Goal: Task Accomplishment & Management: Use online tool/utility

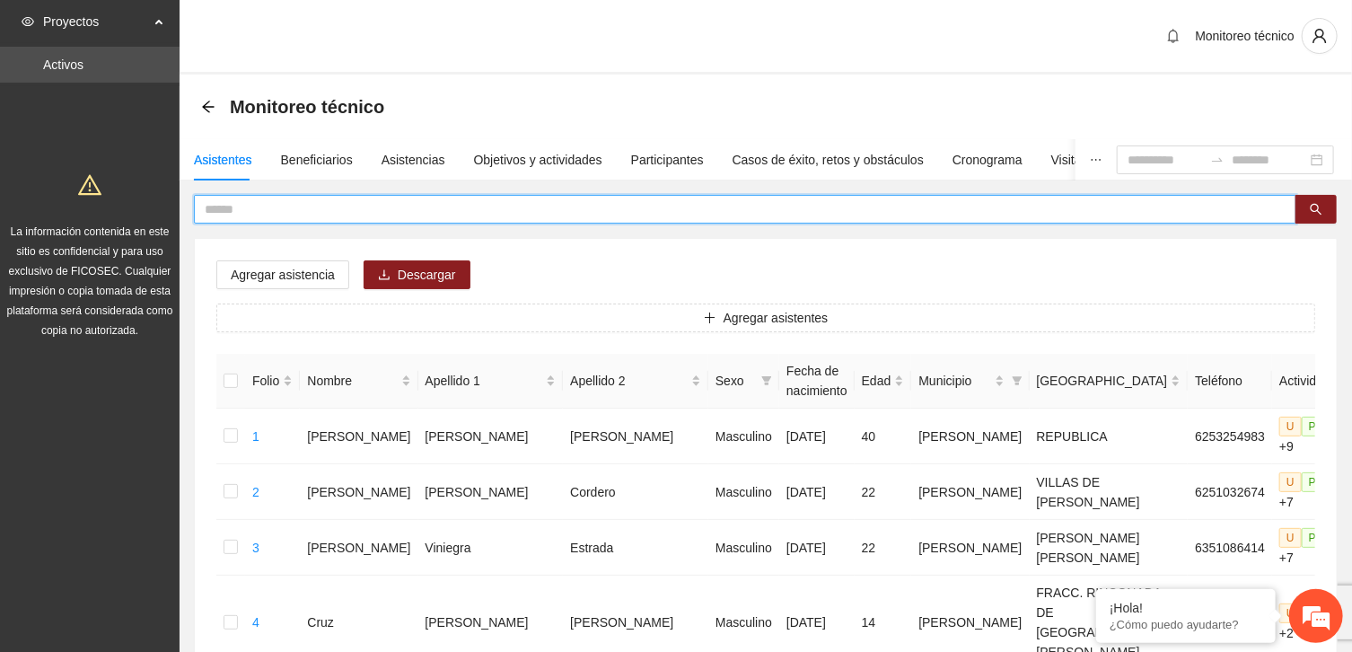
click at [215, 214] on input "text" at bounding box center [738, 209] width 1067 height 20
type input "**********"
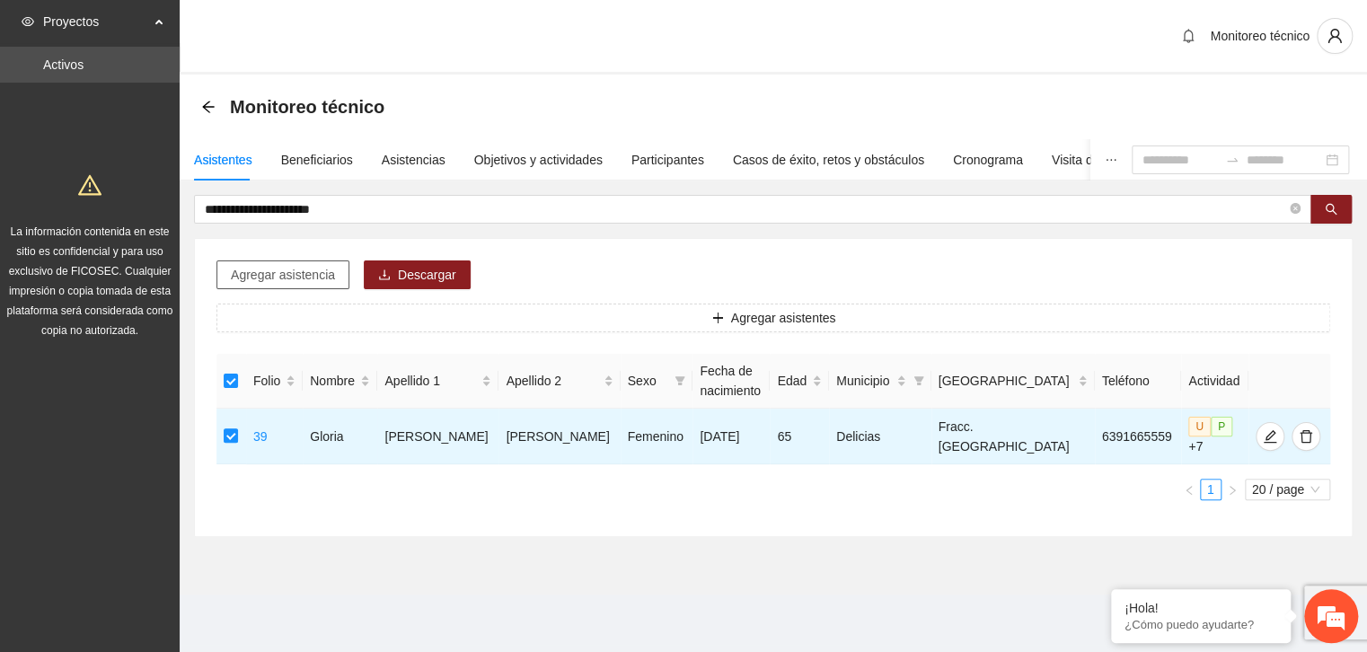
click at [309, 269] on span "Agregar asistencia" at bounding box center [283, 275] width 104 height 20
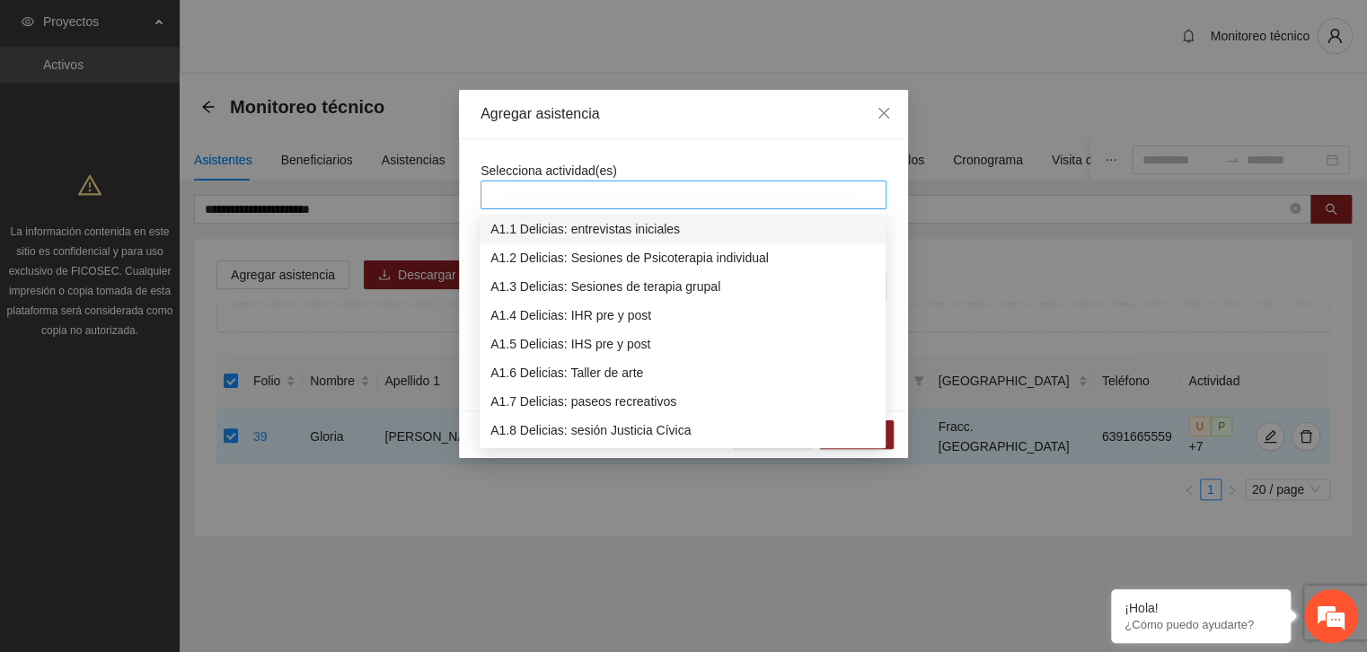
click at [569, 204] on div at bounding box center [683, 195] width 397 height 22
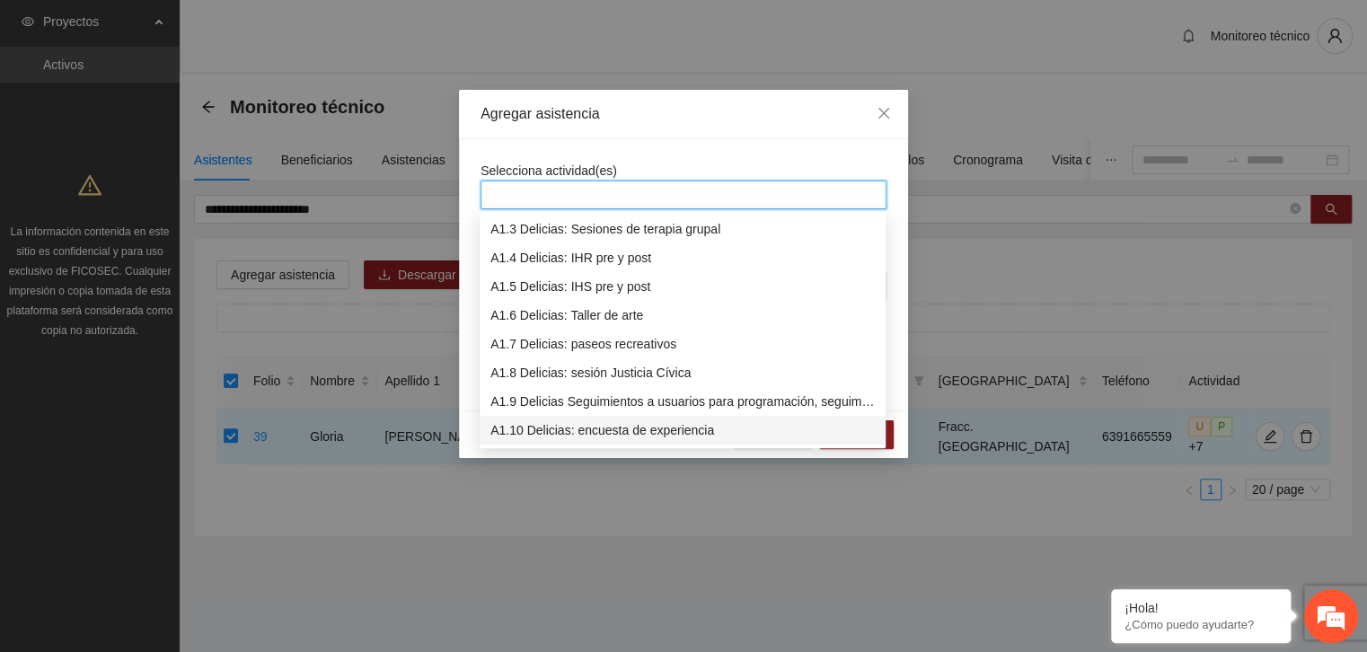
scroll to position [86, 0]
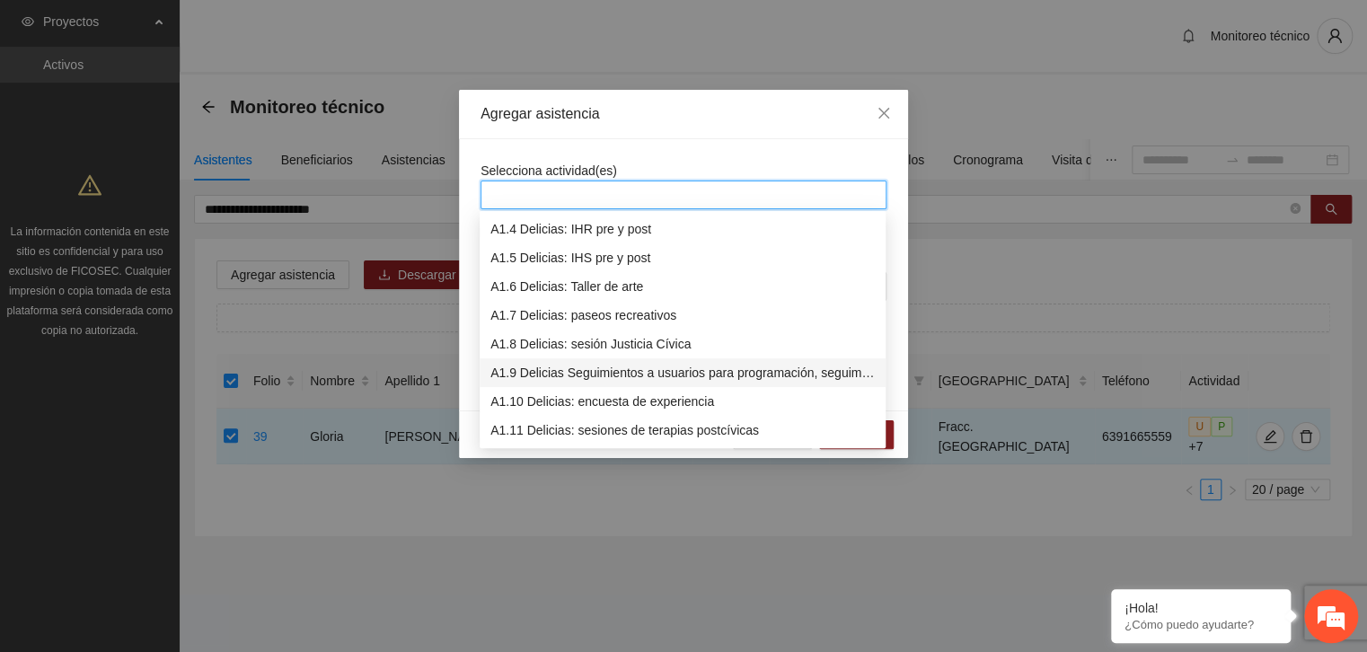
click at [609, 369] on div "A1.9 Delicias Seguimientos a usuarios para programación, seguimiento y canaliza…" at bounding box center [682, 373] width 384 height 20
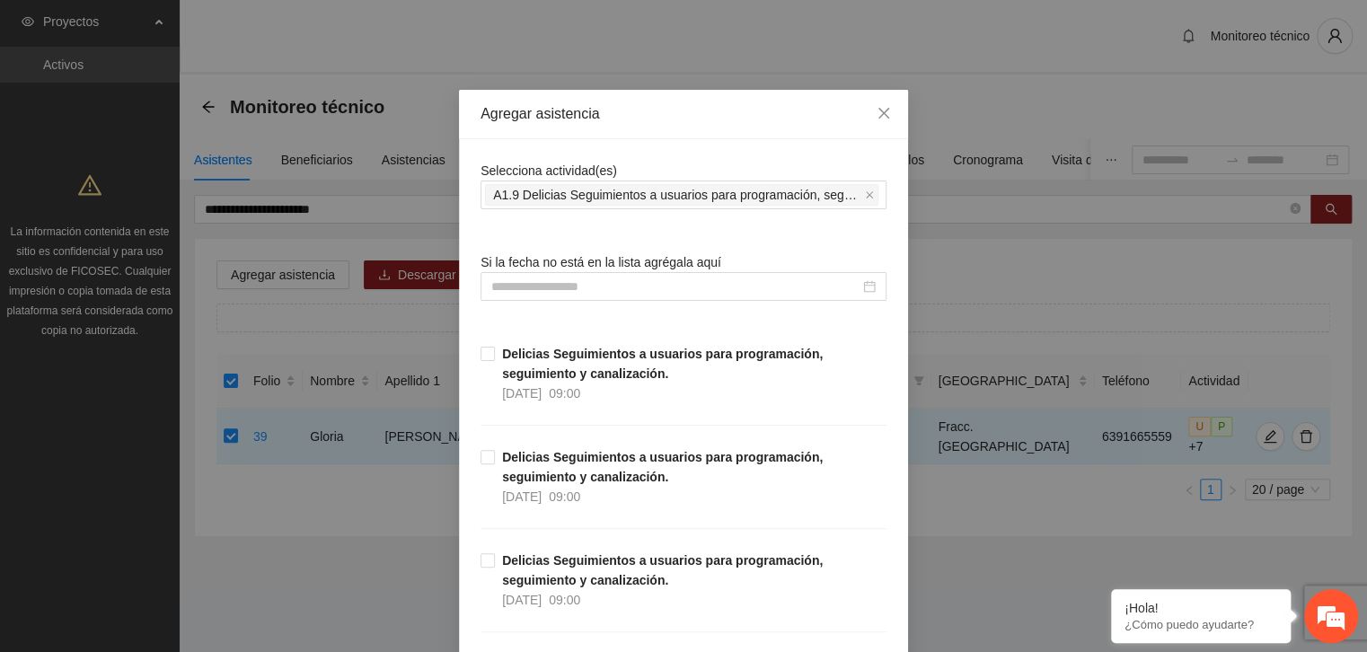
click at [520, 290] on input at bounding box center [675, 287] width 368 height 20
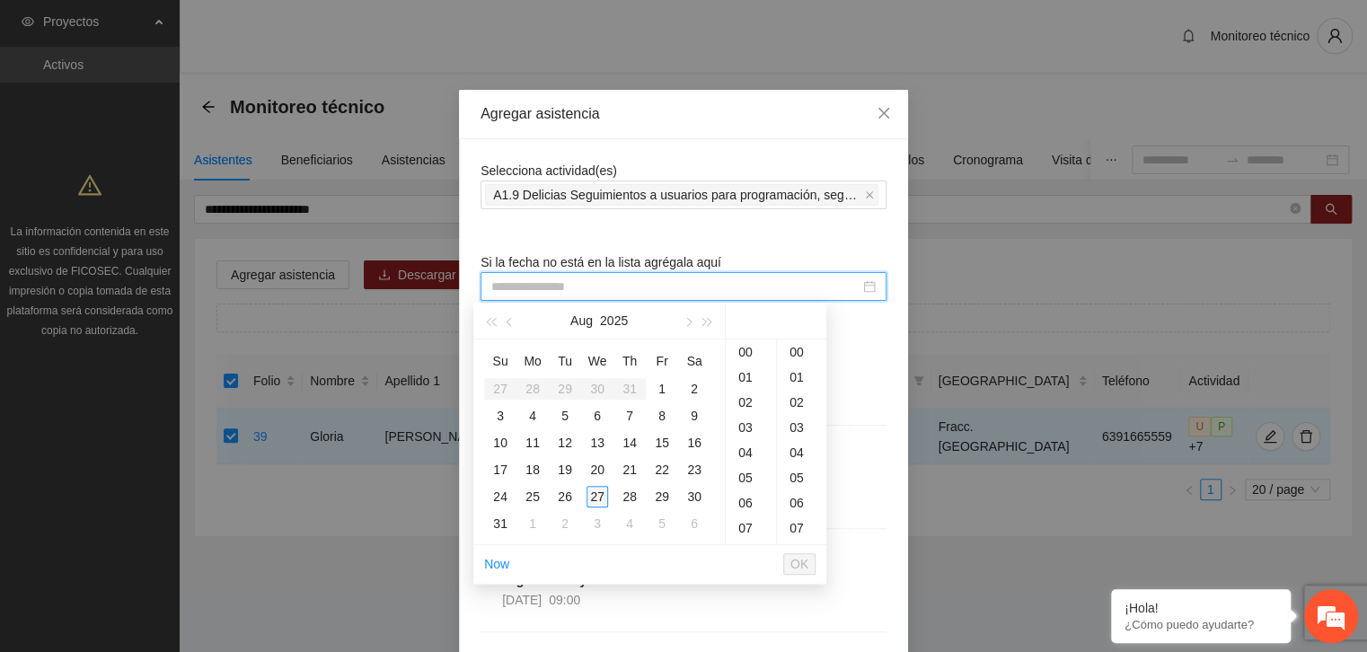
click at [595, 500] on div "27" at bounding box center [597, 497] width 22 height 22
click at [751, 375] on div "13" at bounding box center [750, 377] width 50 height 25
click at [791, 350] on div "00" at bounding box center [801, 351] width 49 height 25
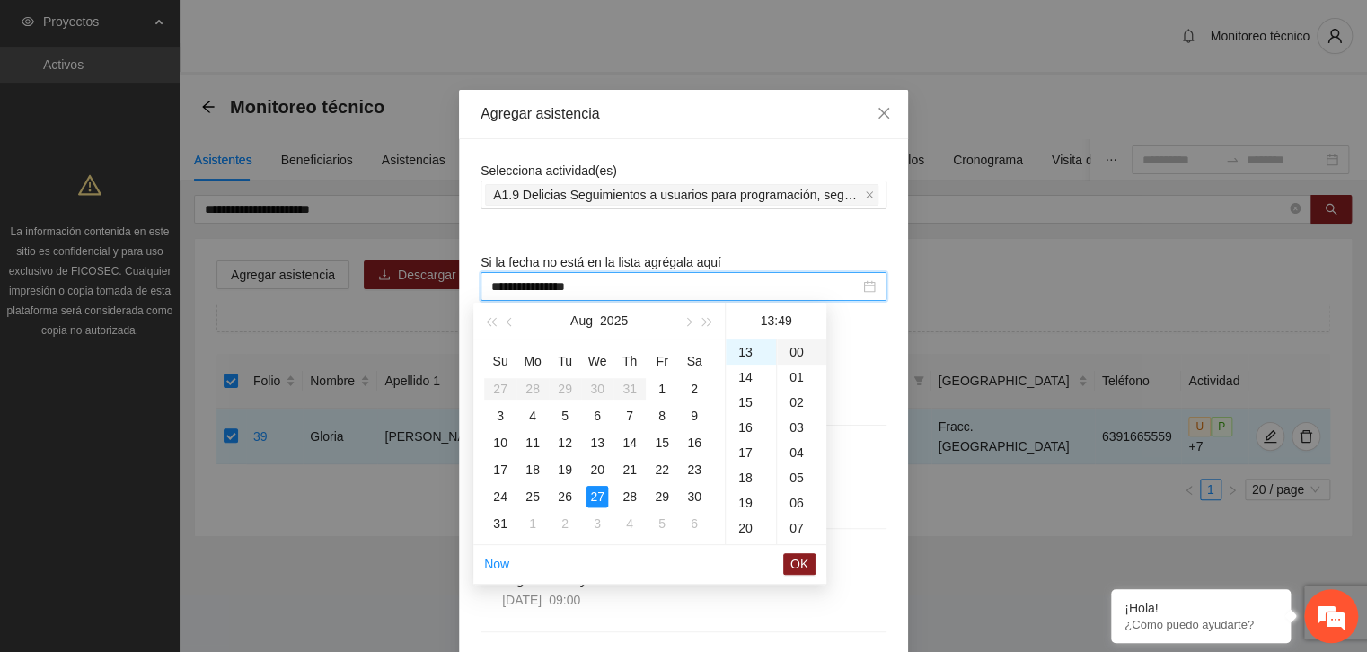
type input "**********"
click at [794, 566] on span "OK" at bounding box center [799, 564] width 18 height 20
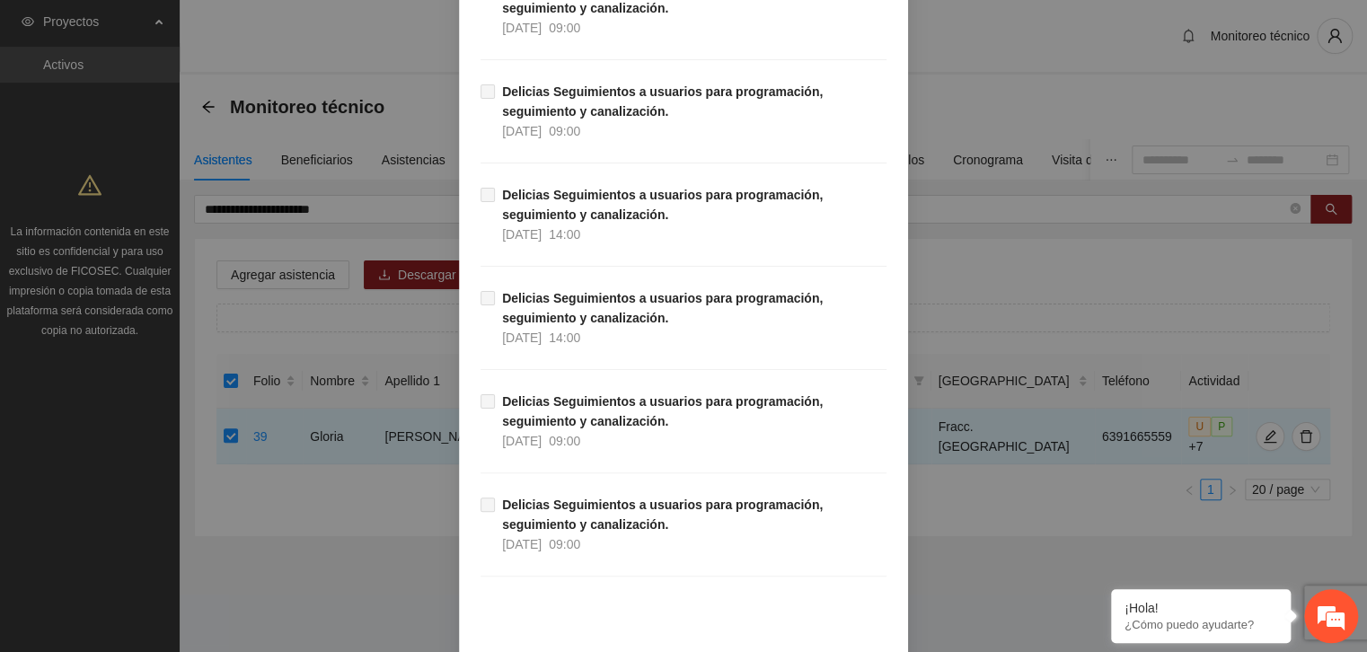
scroll to position [15595, 0]
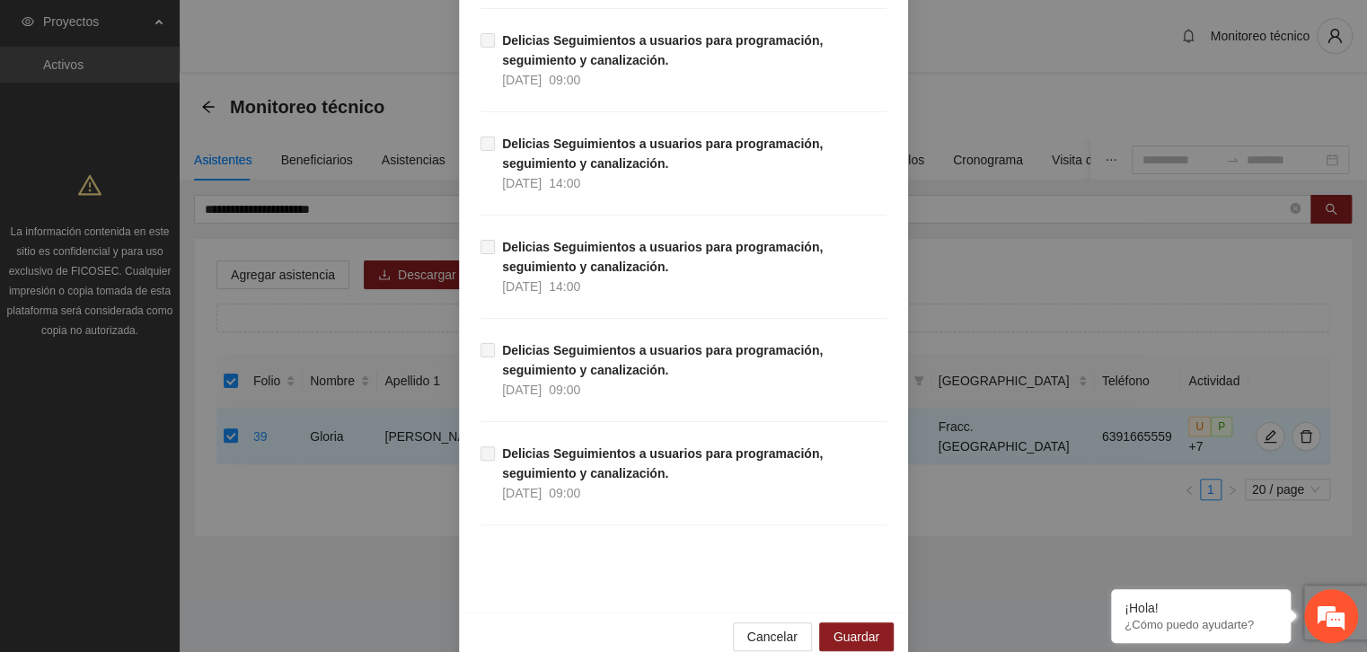
click at [836, 612] on div "Cancelar Guardar" at bounding box center [683, 636] width 449 height 48
click at [836, 627] on span "Guardar" at bounding box center [856, 637] width 46 height 20
